Goal: Go to known website: Access a specific website the user already knows

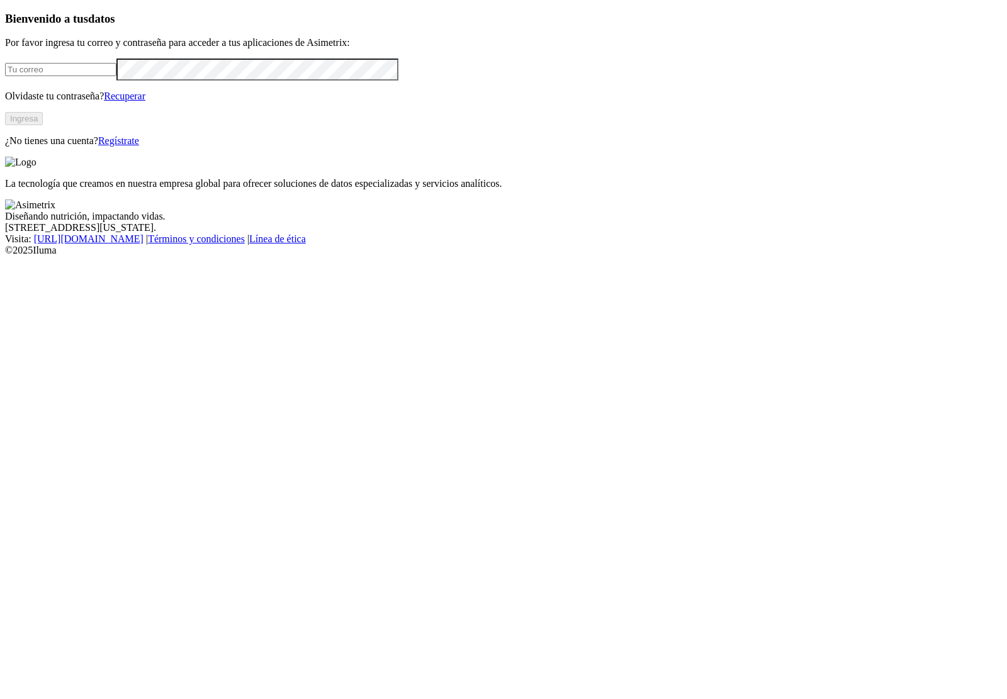
type input "[EMAIL_ADDRESS][DOMAIN_NAME]"
click at [43, 125] on button "Ingresa" at bounding box center [24, 118] width 38 height 13
